Goal: Check status: Check status

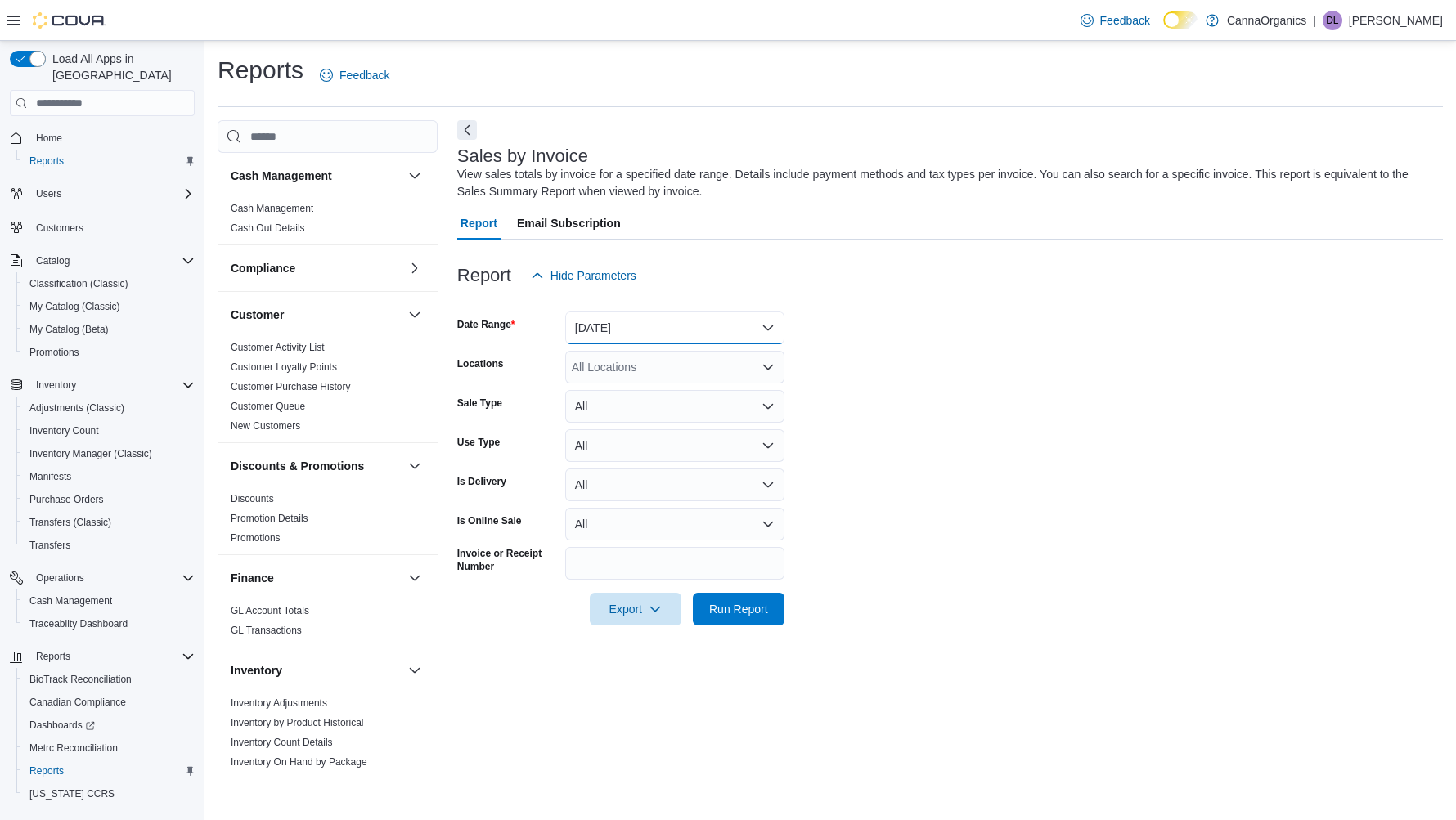
click at [617, 322] on button "[DATE]" at bounding box center [674, 328] width 219 height 33
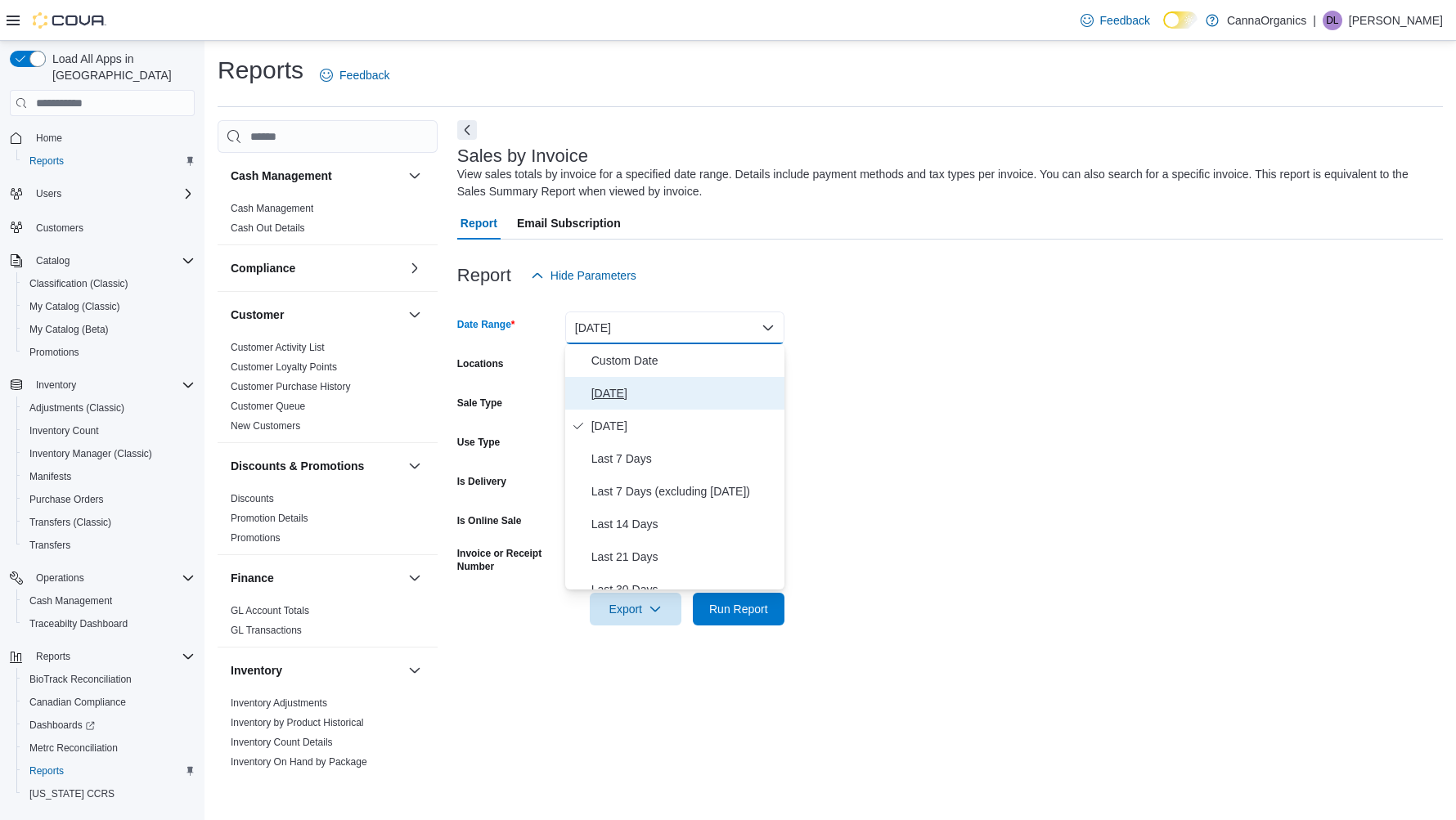
click at [601, 386] on span "[DATE]" at bounding box center [684, 393] width 187 height 20
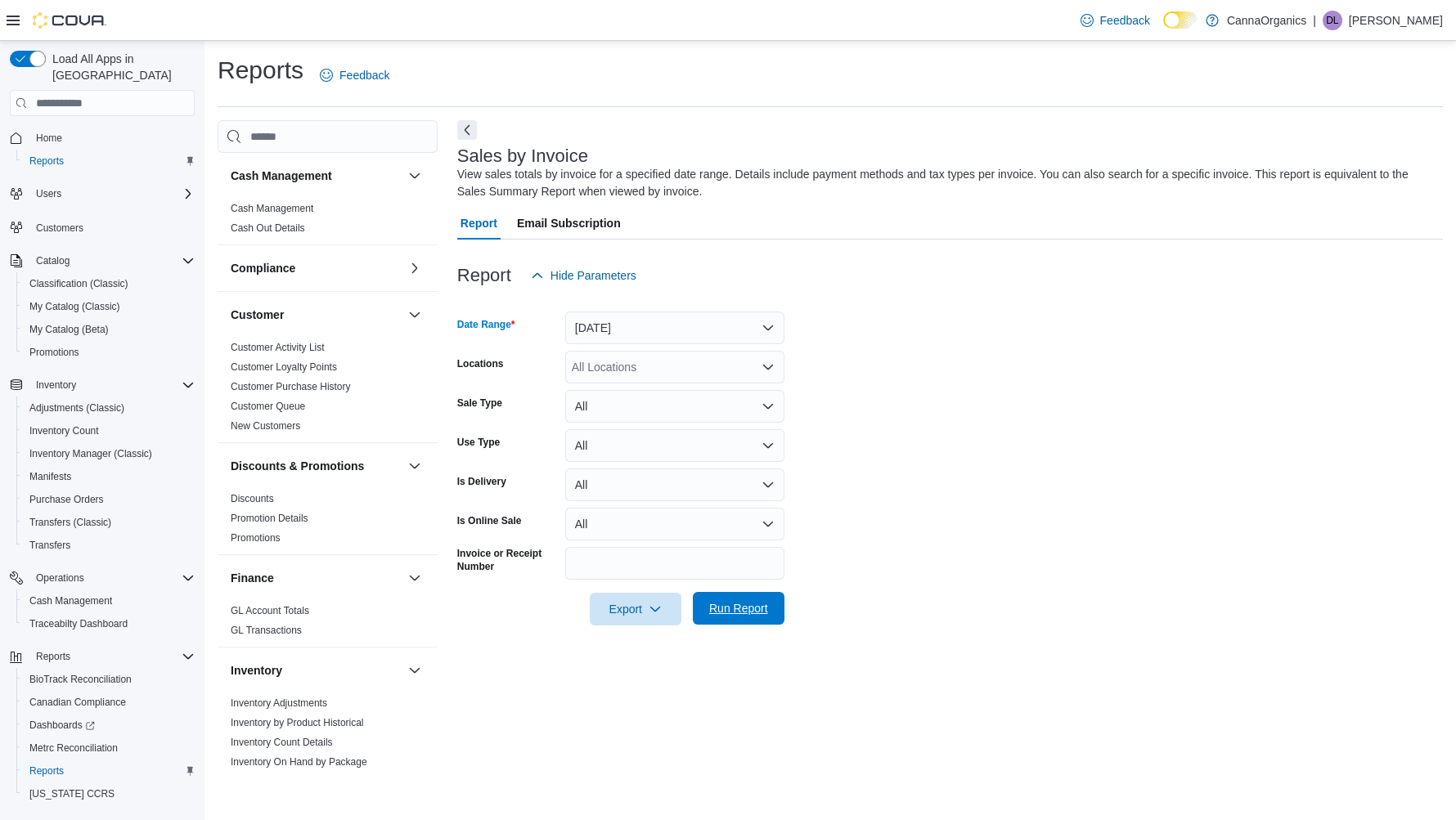
click at [725, 609] on span "Run Report" at bounding box center [739, 608] width 59 height 16
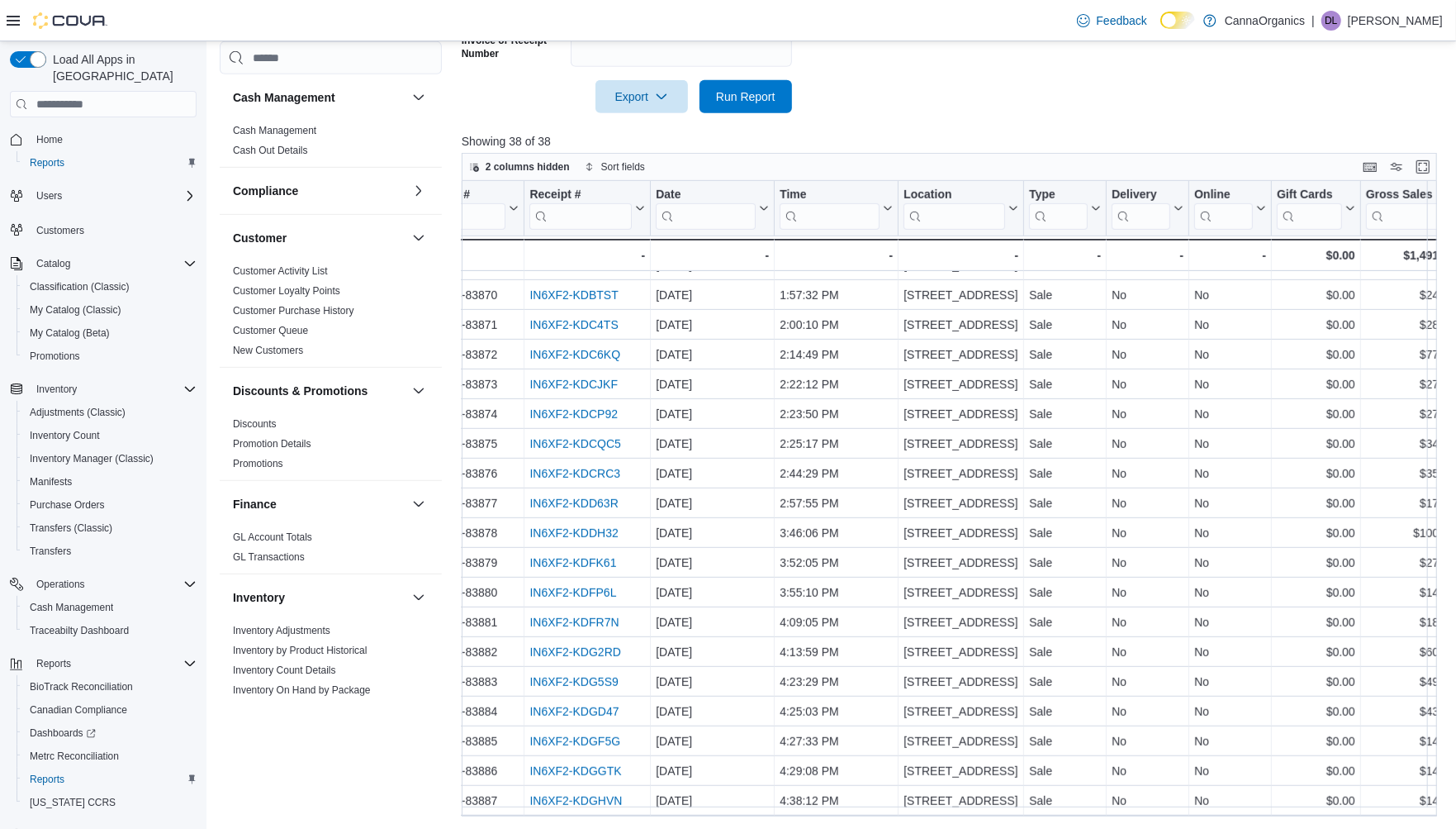
scroll to position [593, 33]
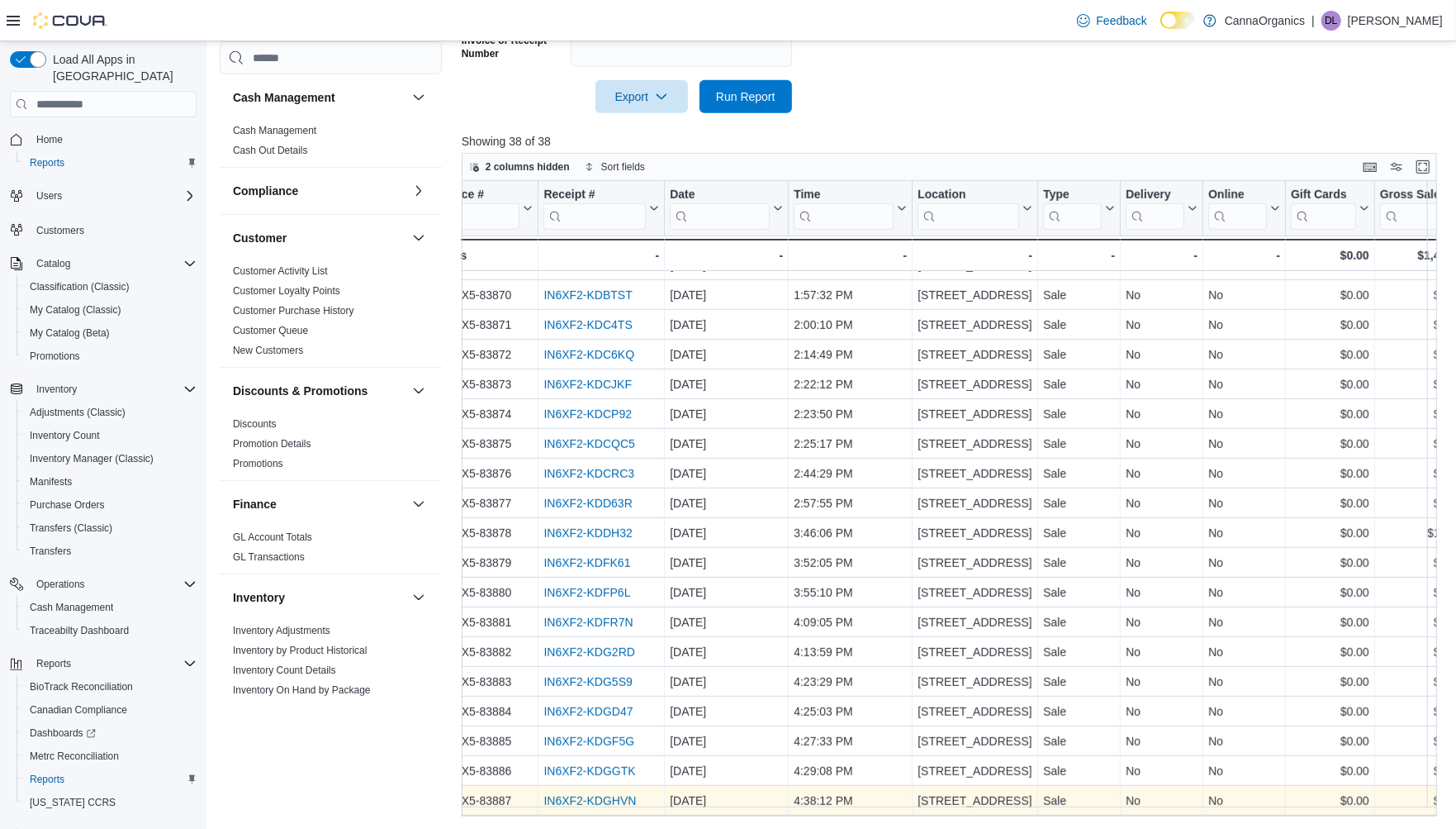
click at [570, 794] on link "IN6XF2-KDGHVN" at bounding box center [590, 801] width 93 height 14
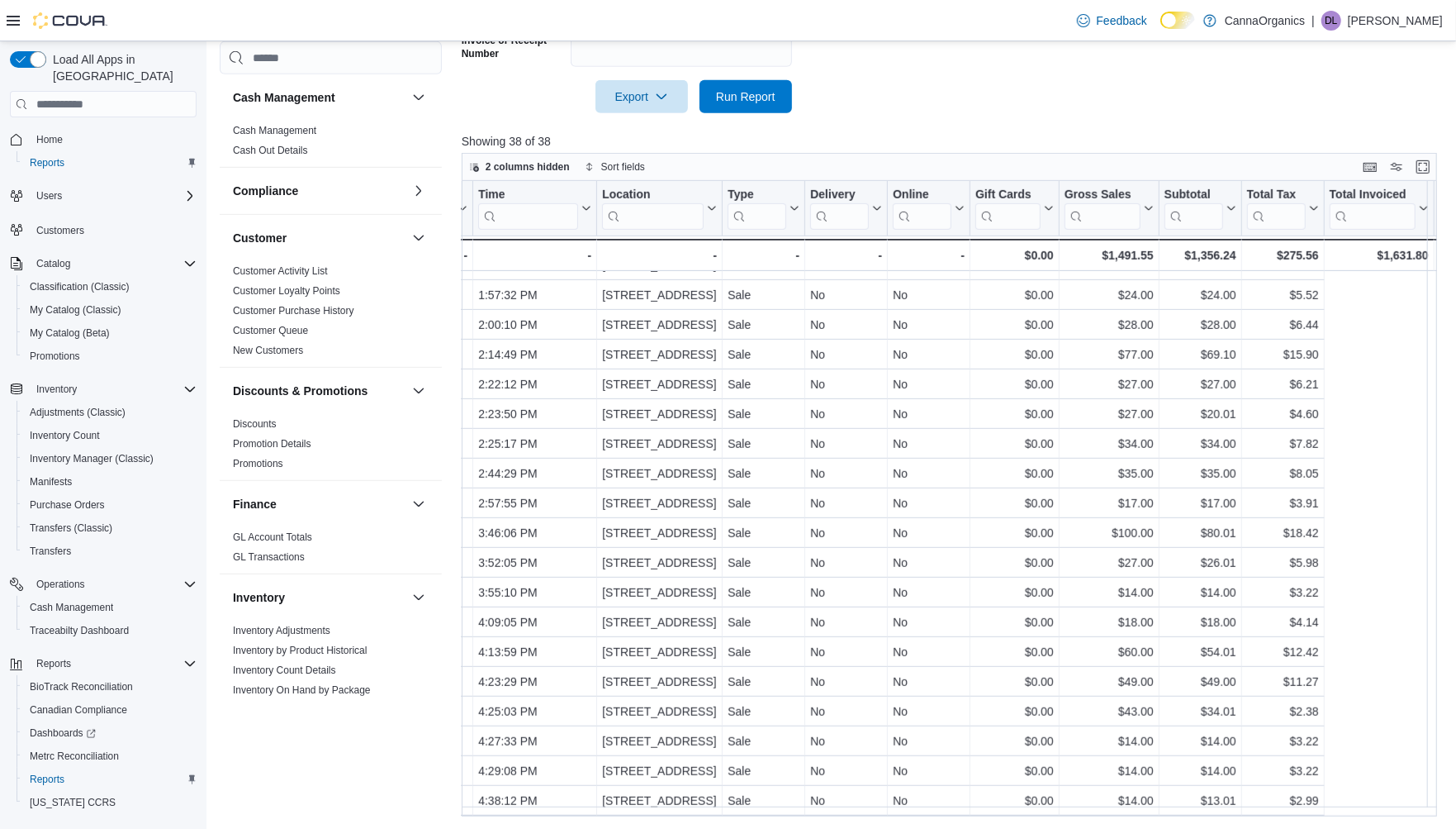
scroll to position [593, 0]
